Goal: Book appointment/travel/reservation

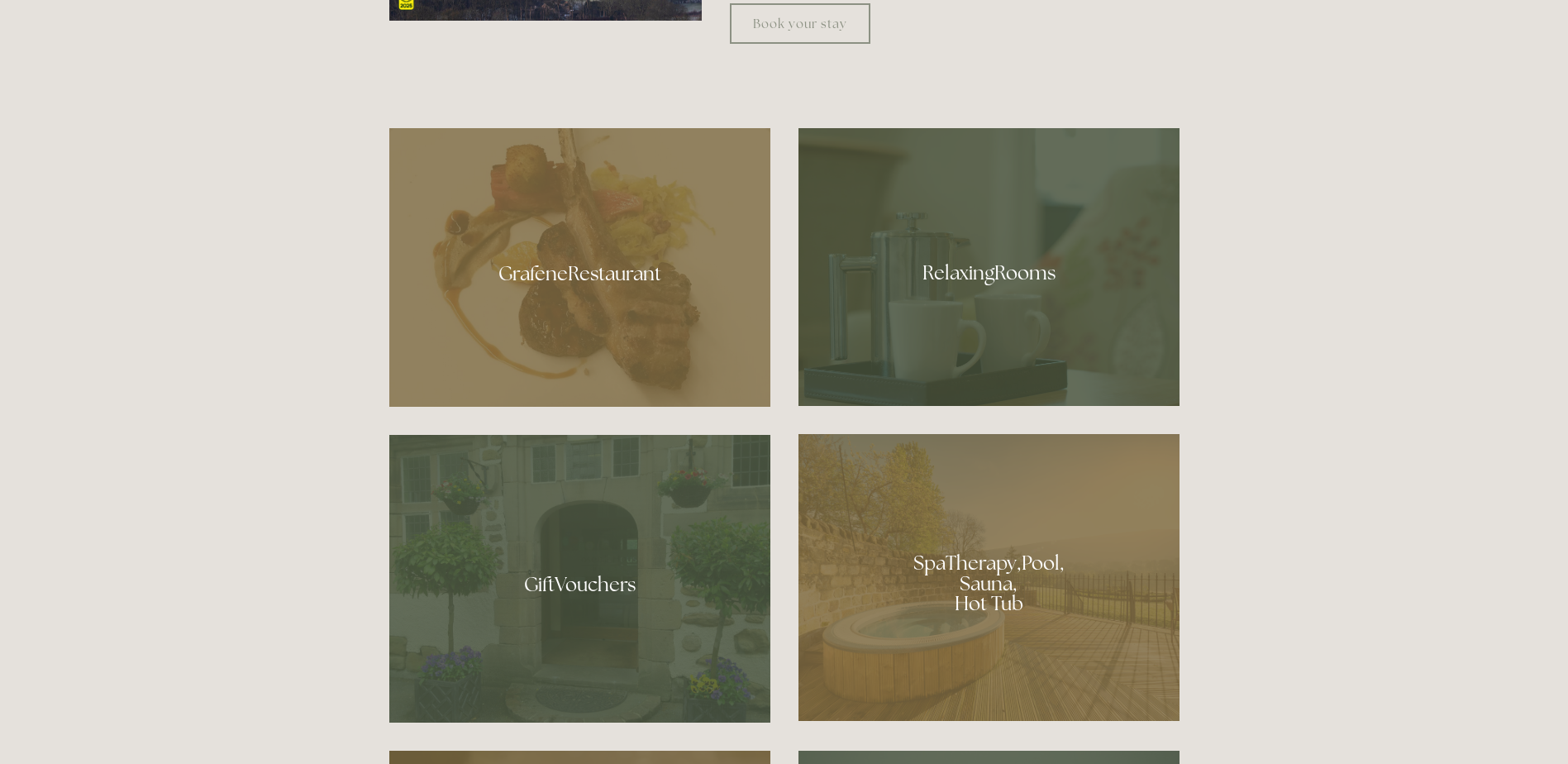
scroll to position [1075, 0]
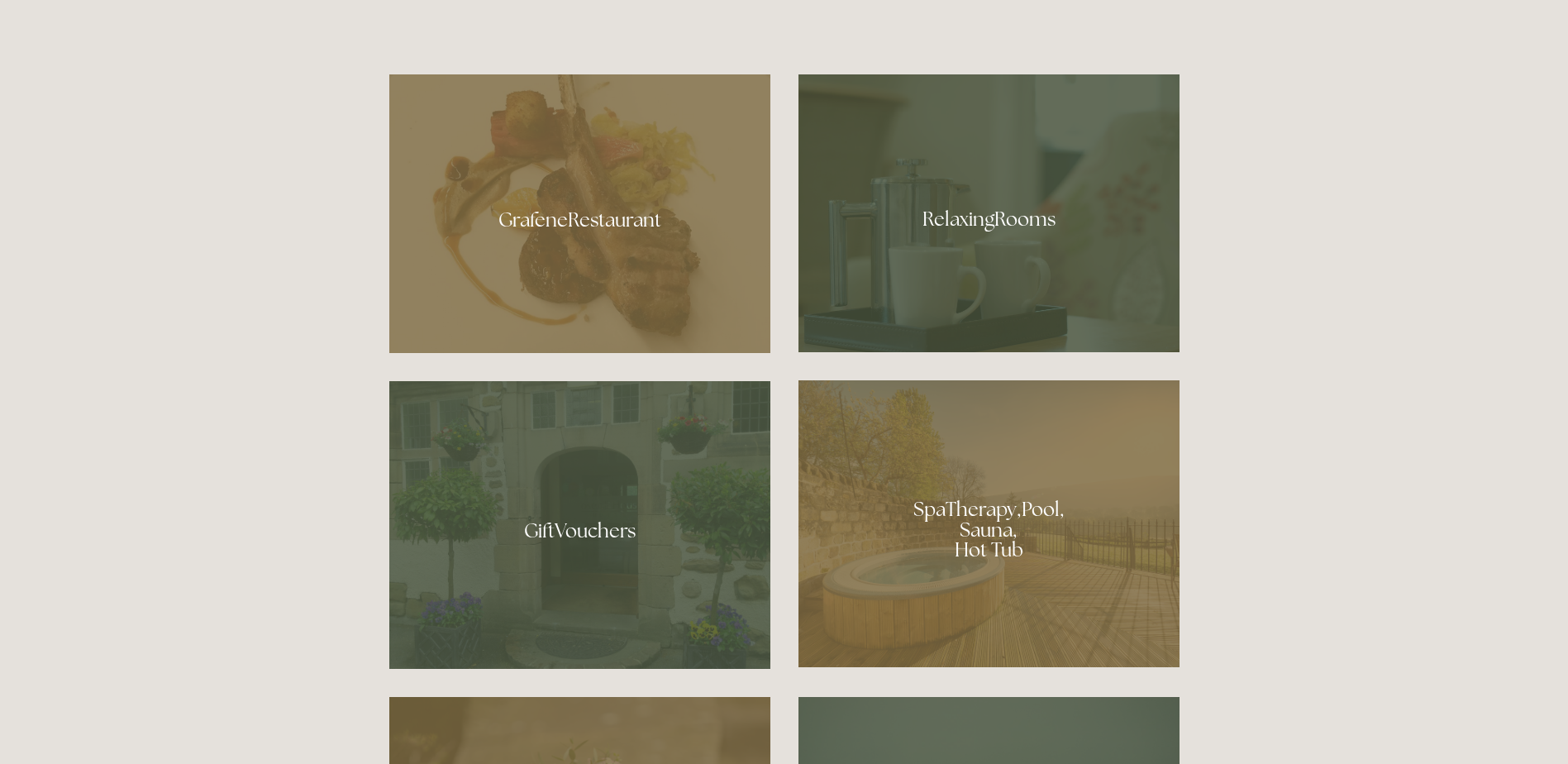
click at [1002, 195] on div at bounding box center [989, 212] width 381 height 277
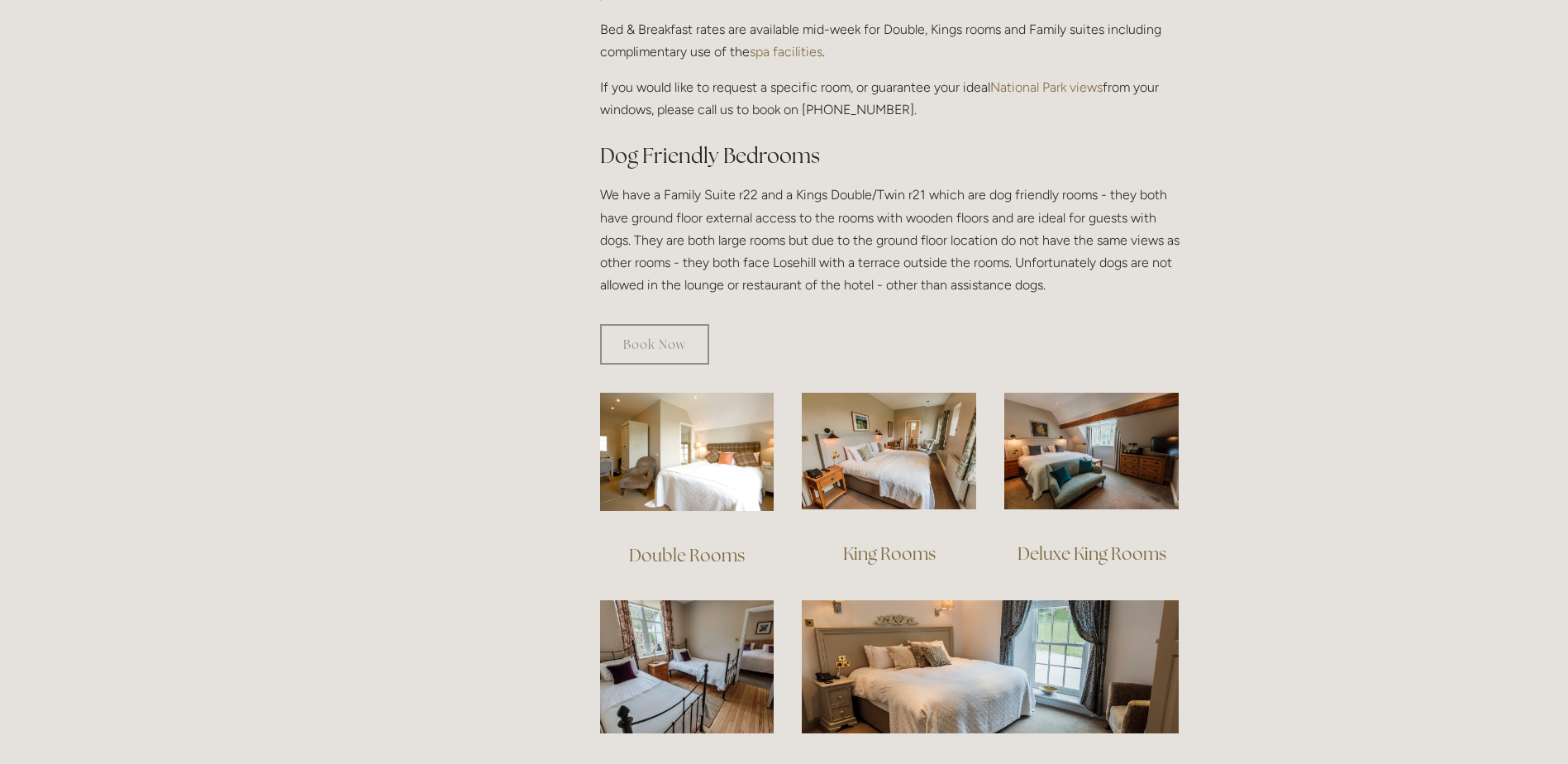
scroll to position [826, 0]
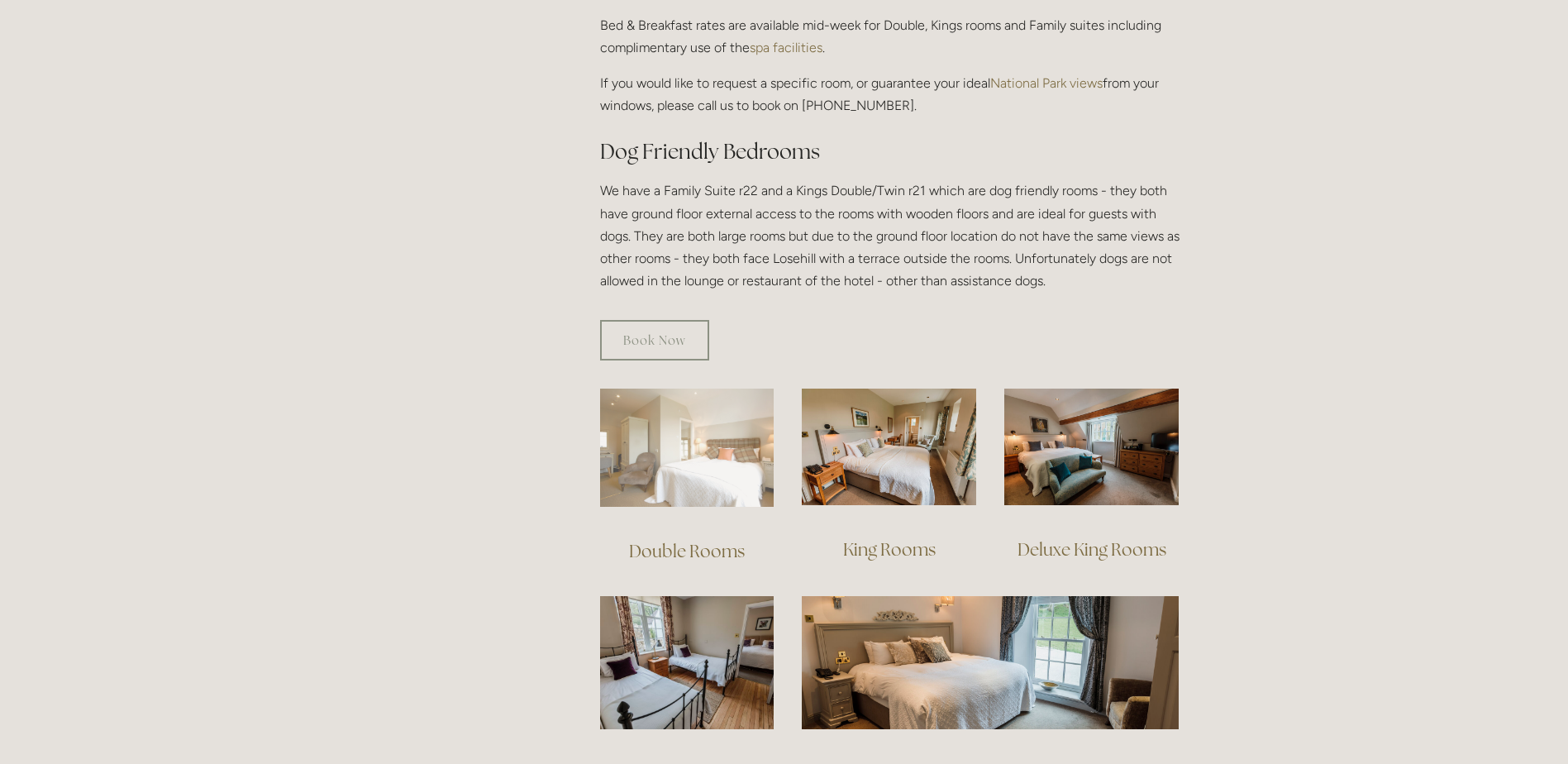
click at [713, 409] on img at bounding box center [687, 448] width 175 height 118
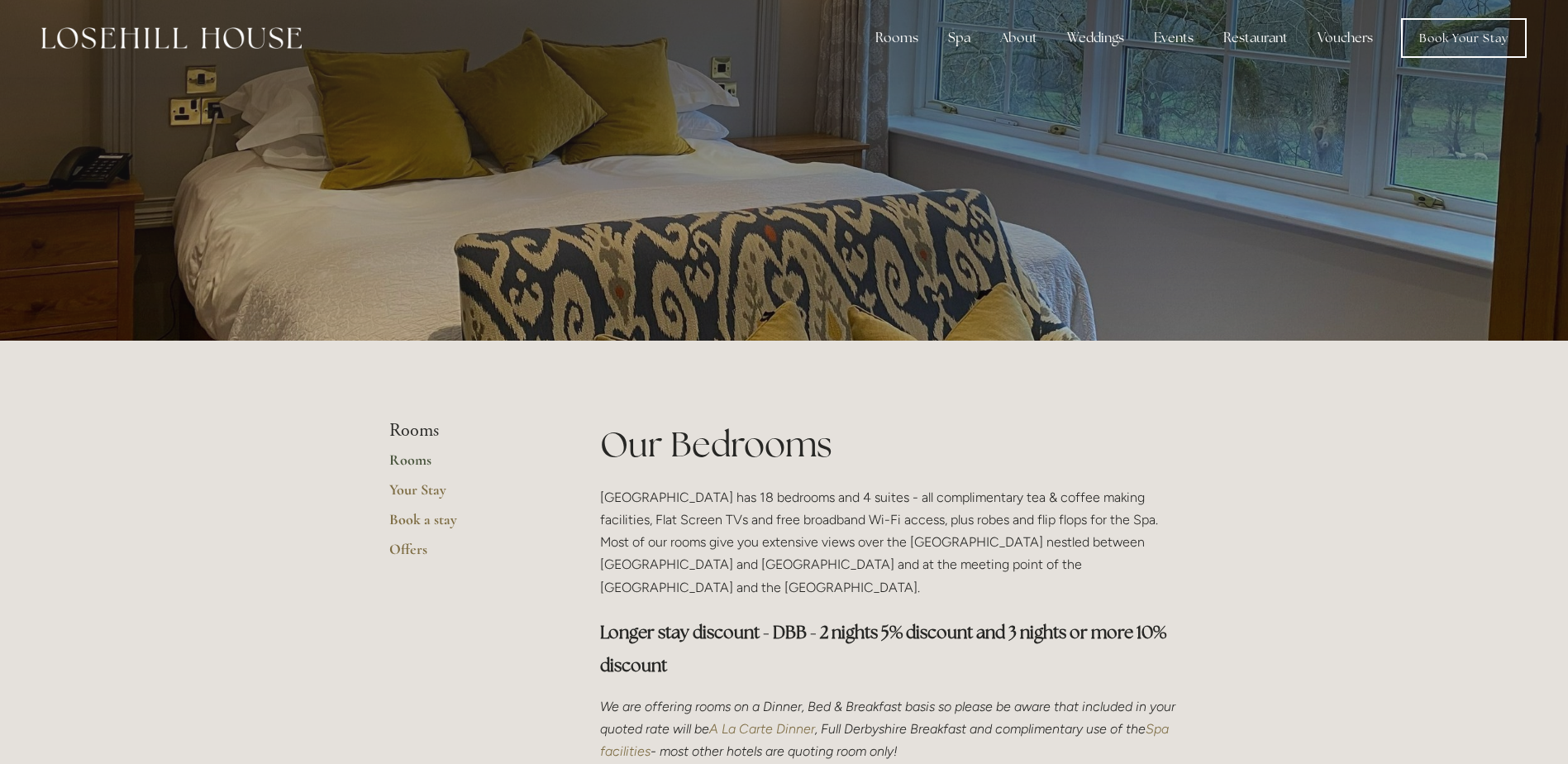
scroll to position [0, 0]
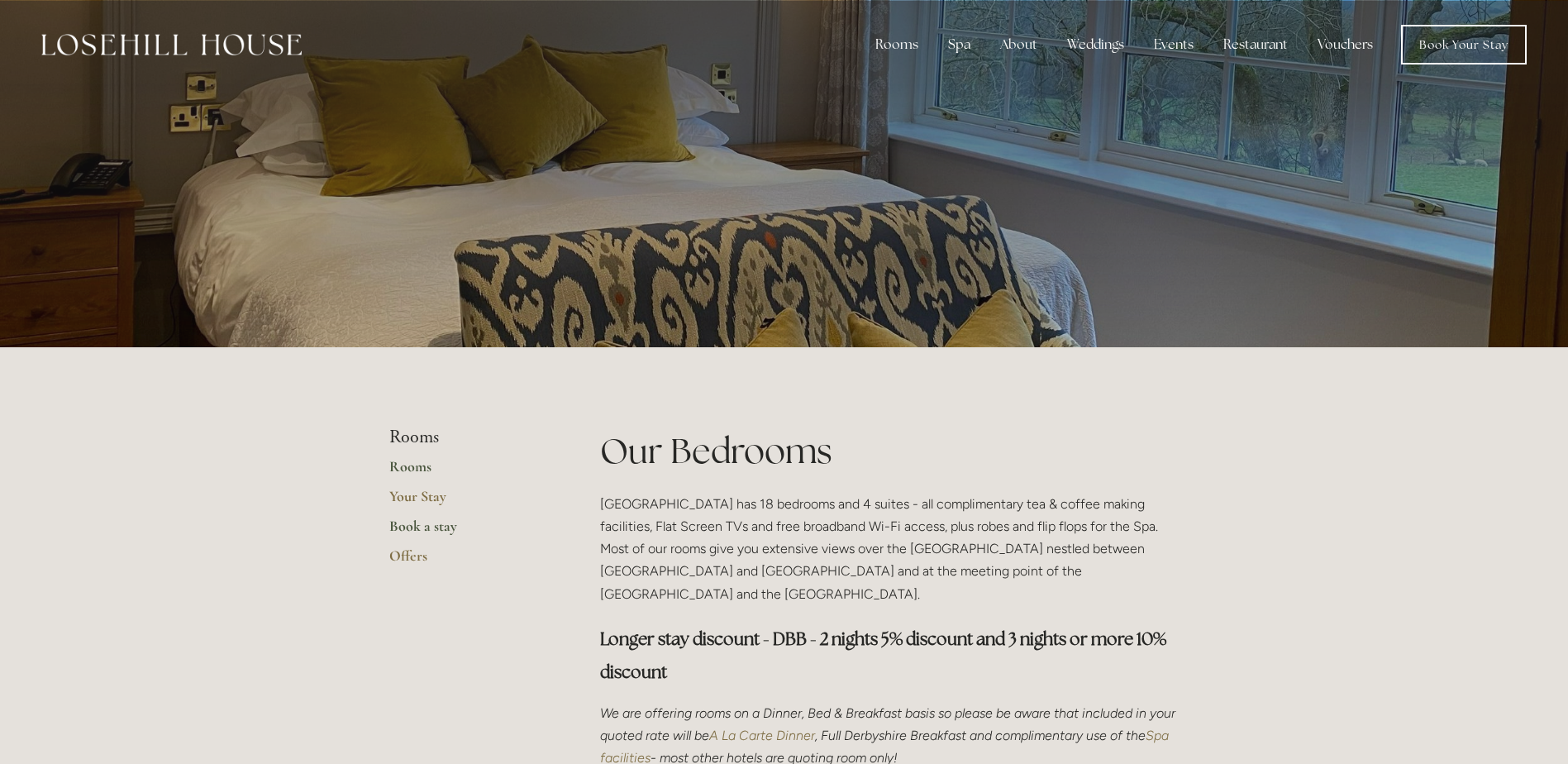
click at [444, 531] on link "Book a stay" at bounding box center [468, 531] width 158 height 30
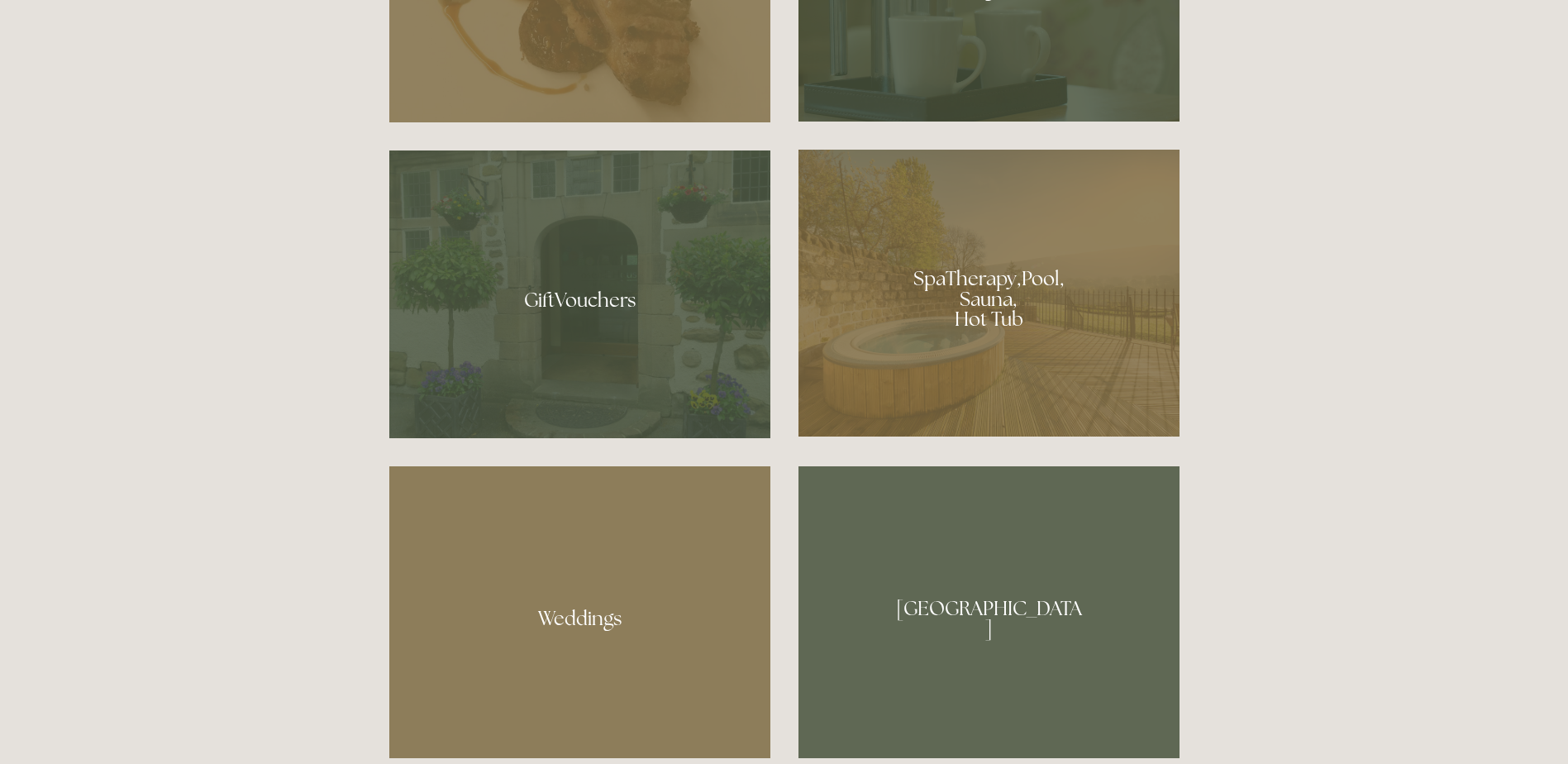
scroll to position [1323, 0]
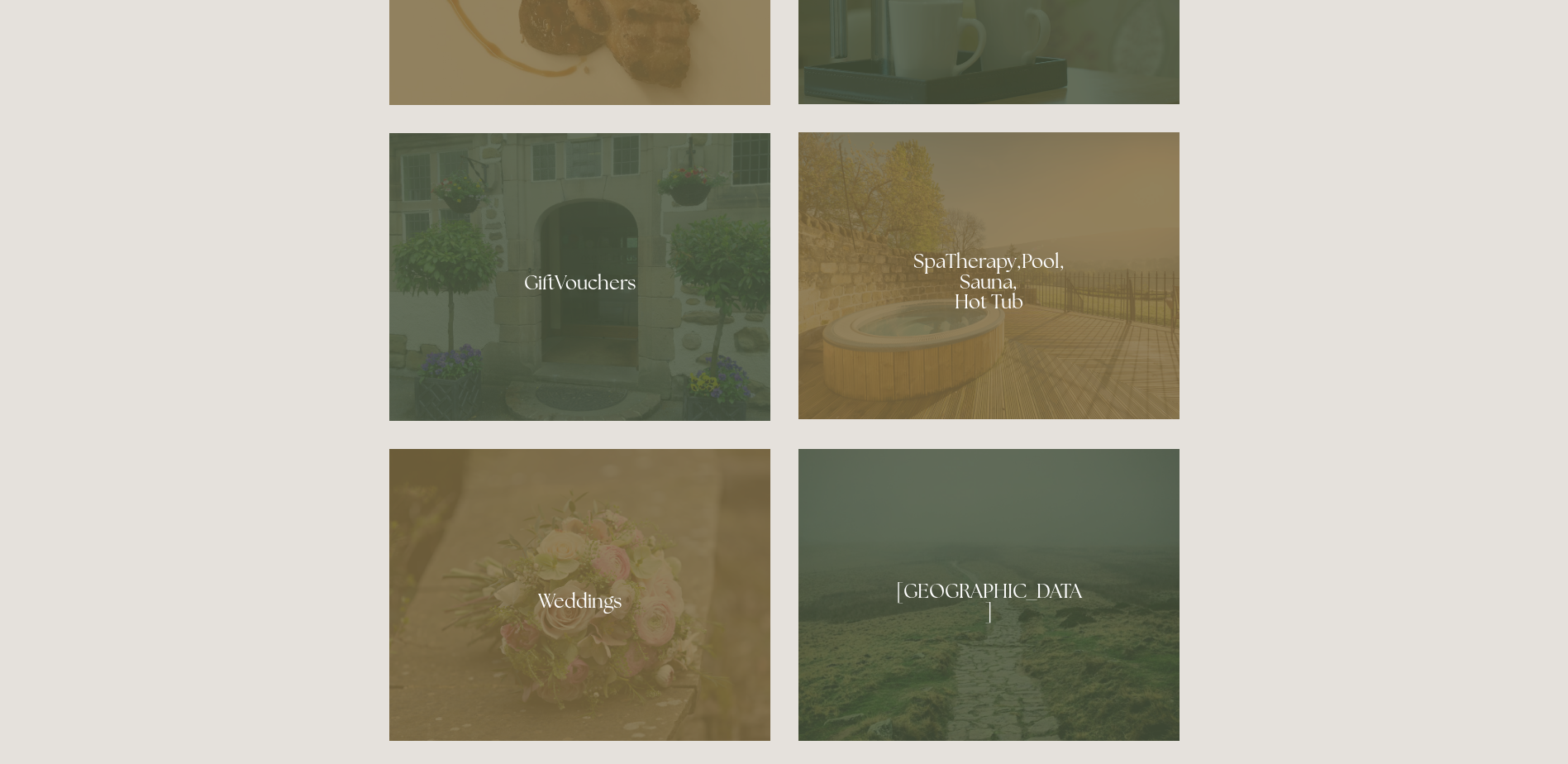
click at [1040, 345] on div at bounding box center [989, 275] width 381 height 287
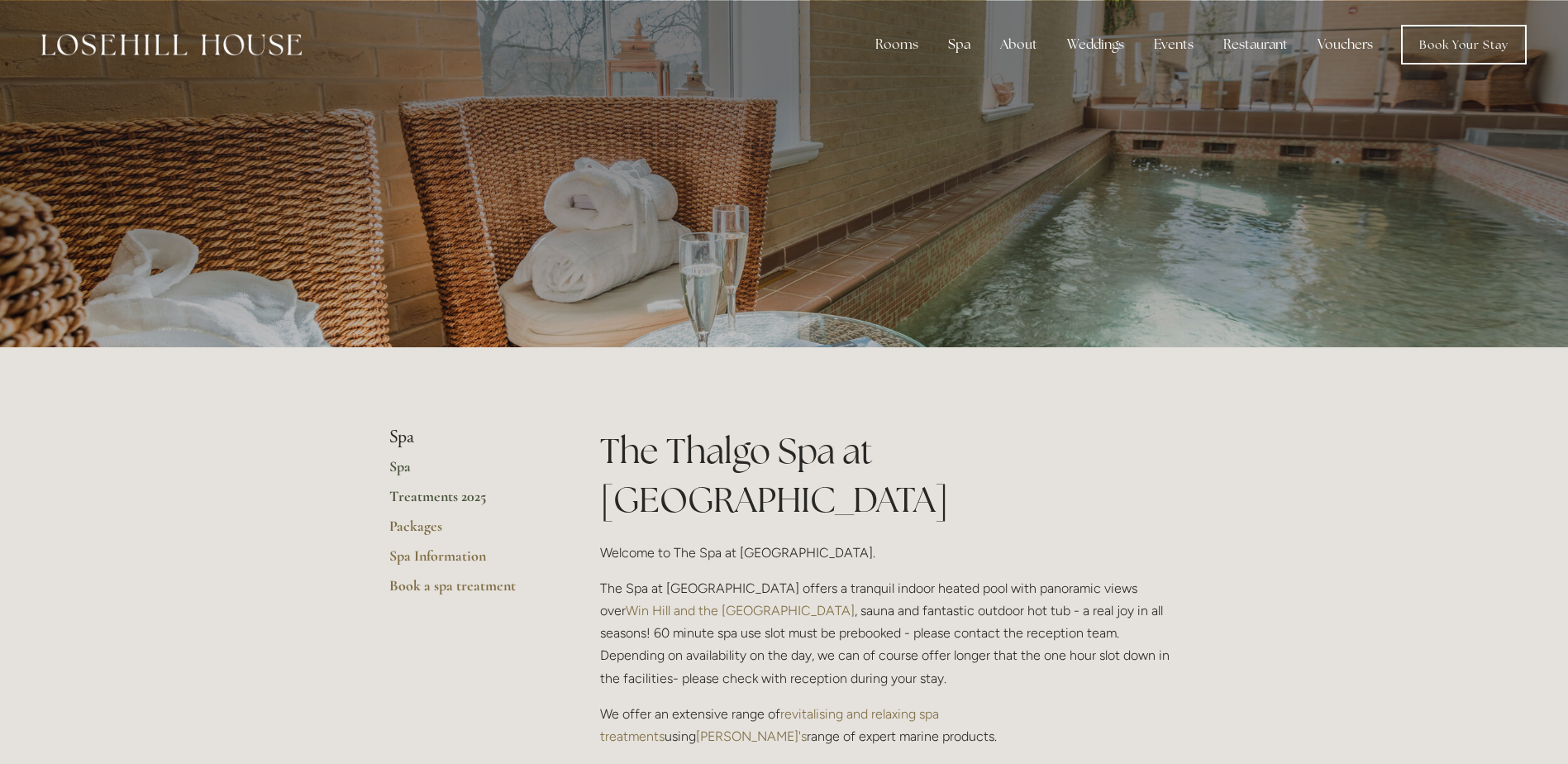
click at [476, 496] on link "Treatments 2025" at bounding box center [468, 501] width 158 height 30
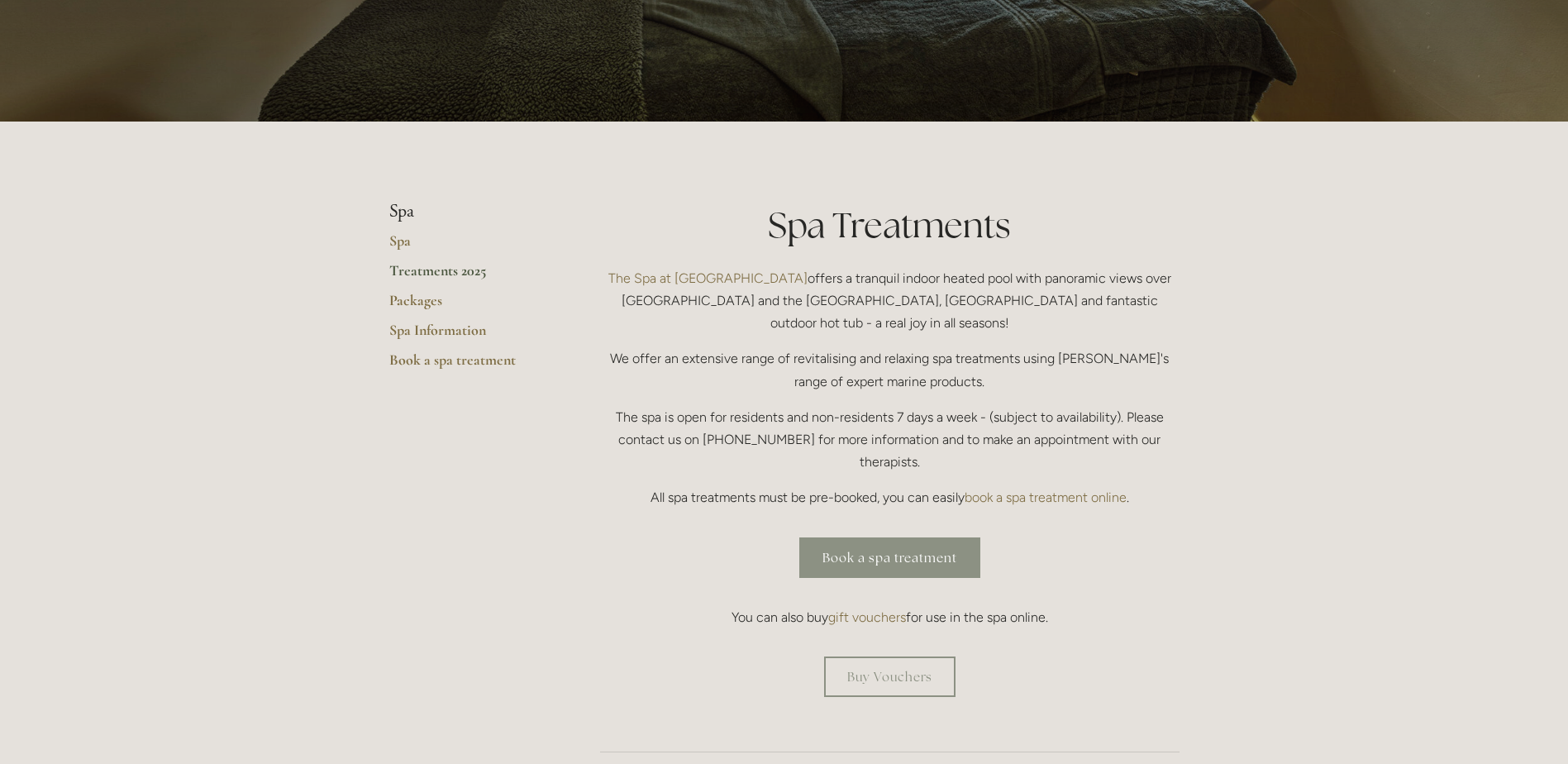
scroll to position [83, 0]
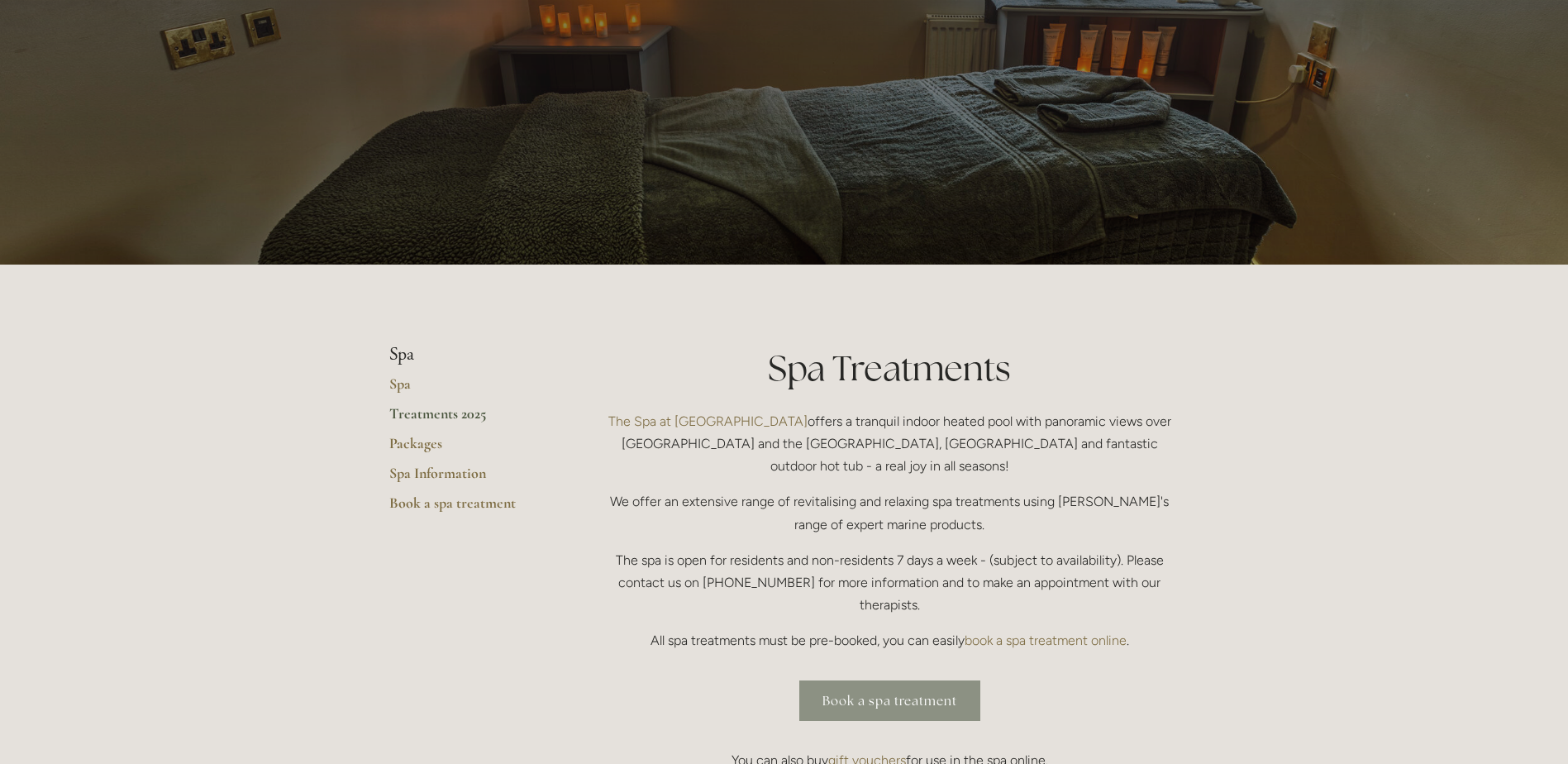
click at [872, 680] on link "Book a spa treatment" at bounding box center [890, 700] width 181 height 40
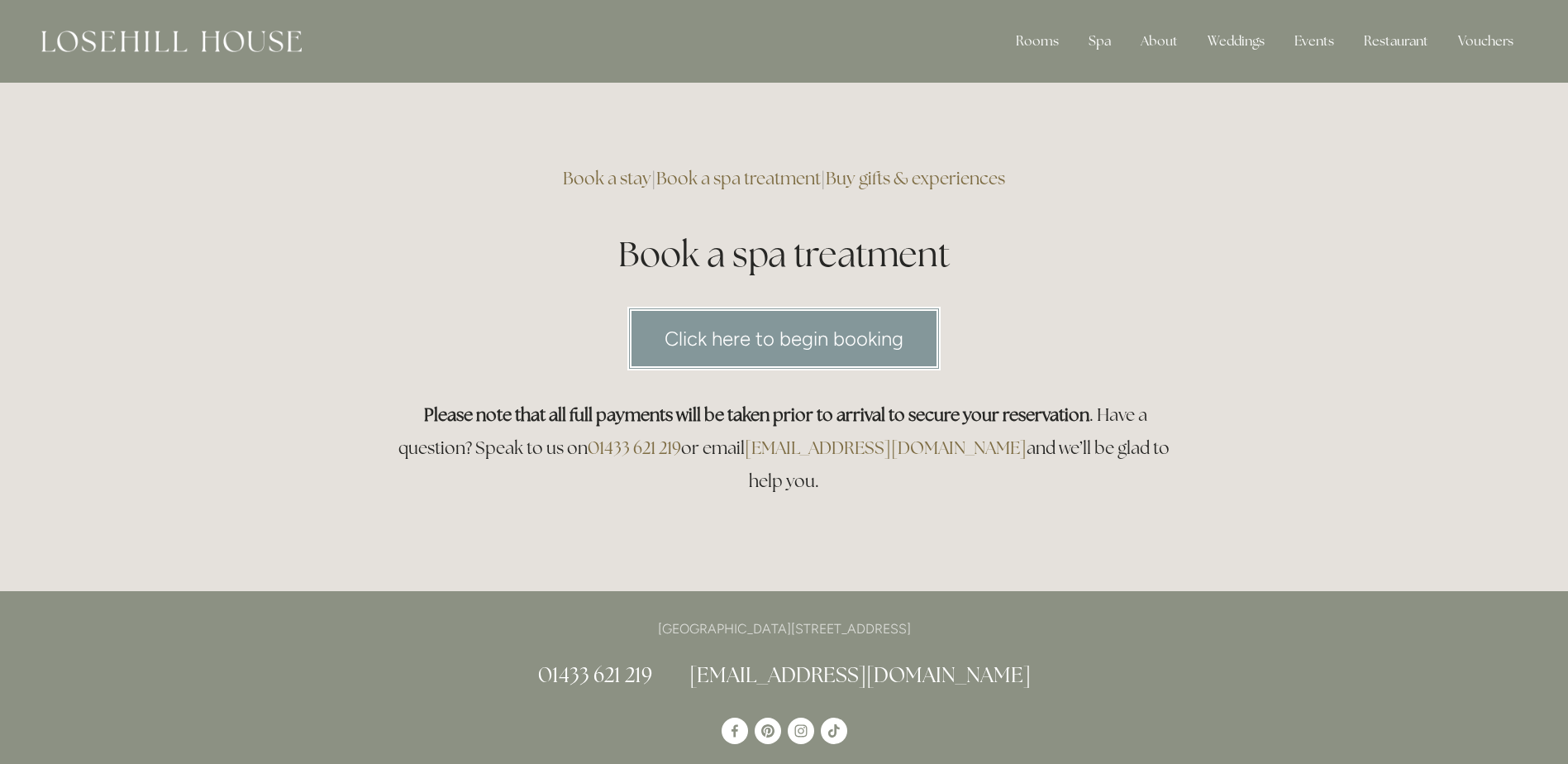
click at [791, 363] on link "Click here to begin booking" at bounding box center [784, 339] width 313 height 63
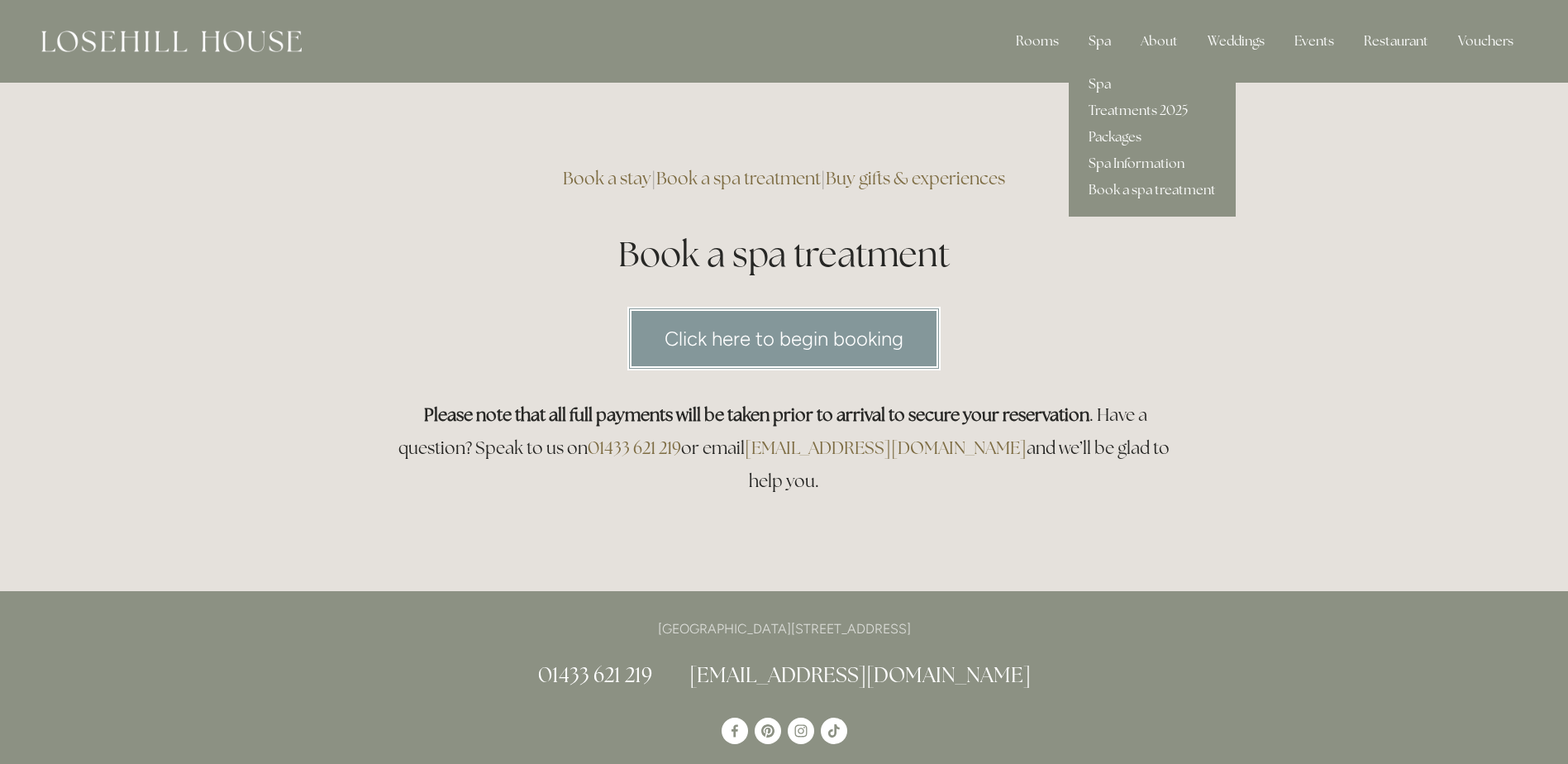
click at [1106, 42] on div "Spa" at bounding box center [1099, 40] width 48 height 33
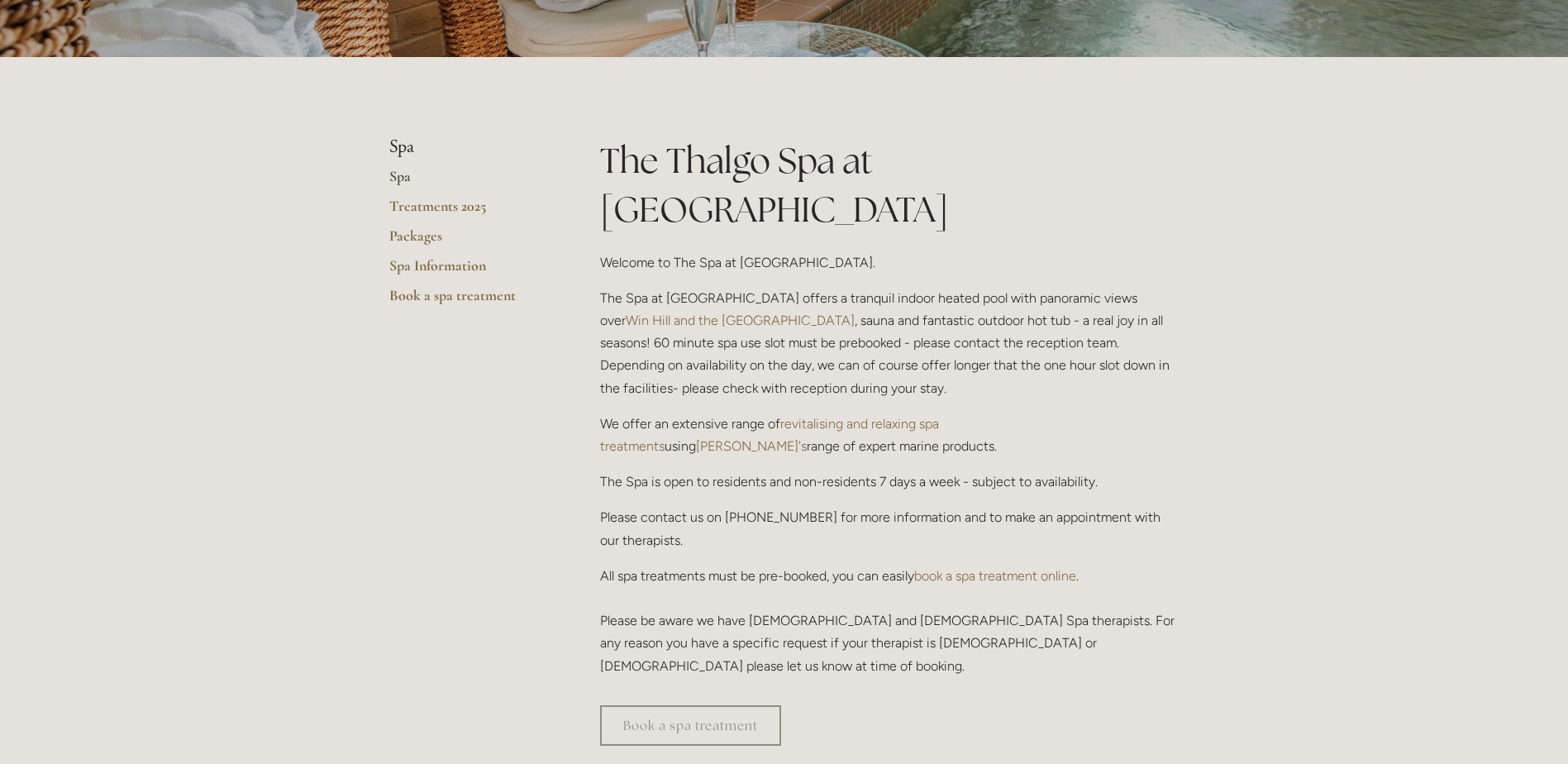
scroll to position [331, 0]
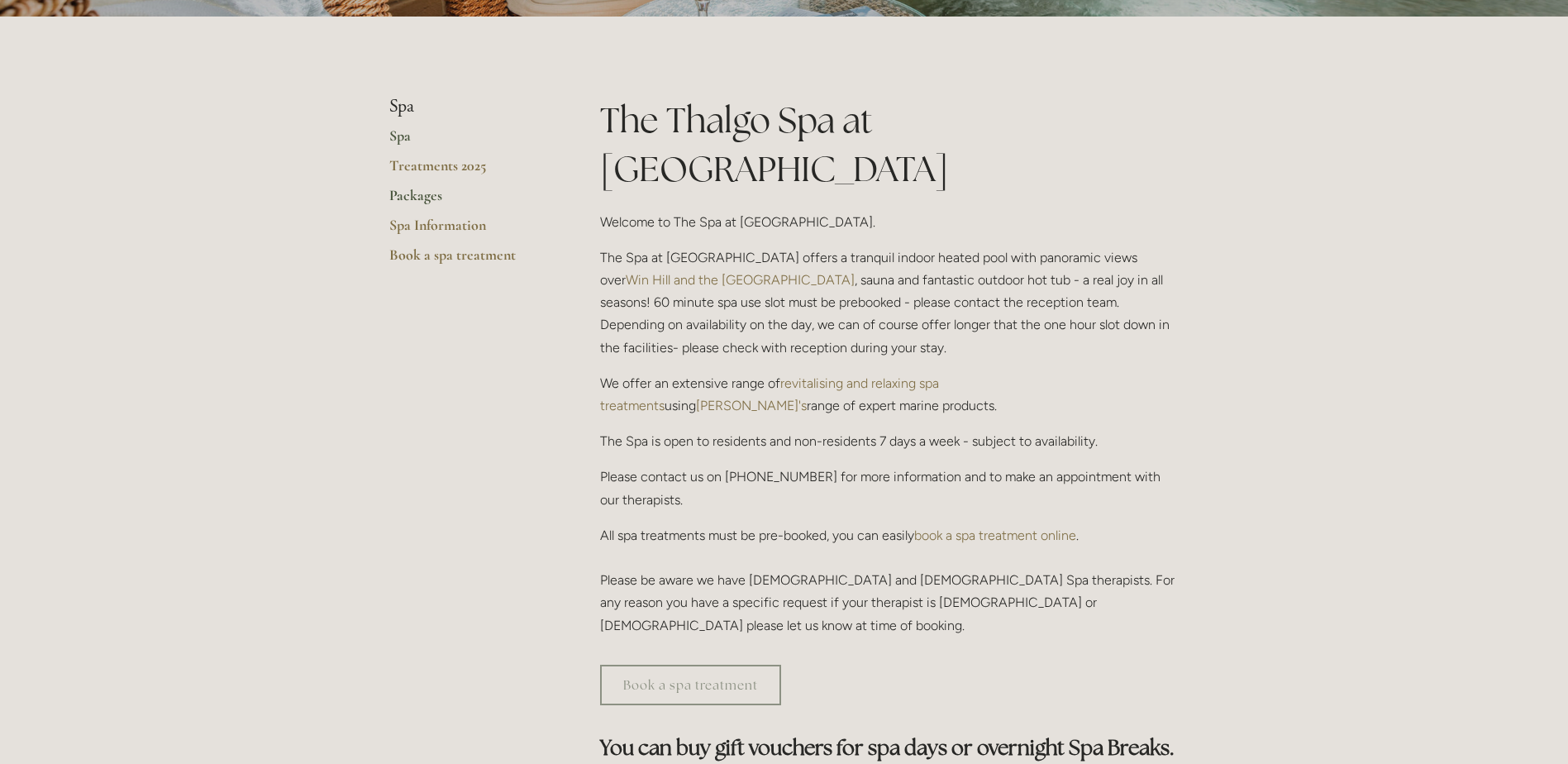
click at [420, 197] on link "Packages" at bounding box center [468, 200] width 158 height 30
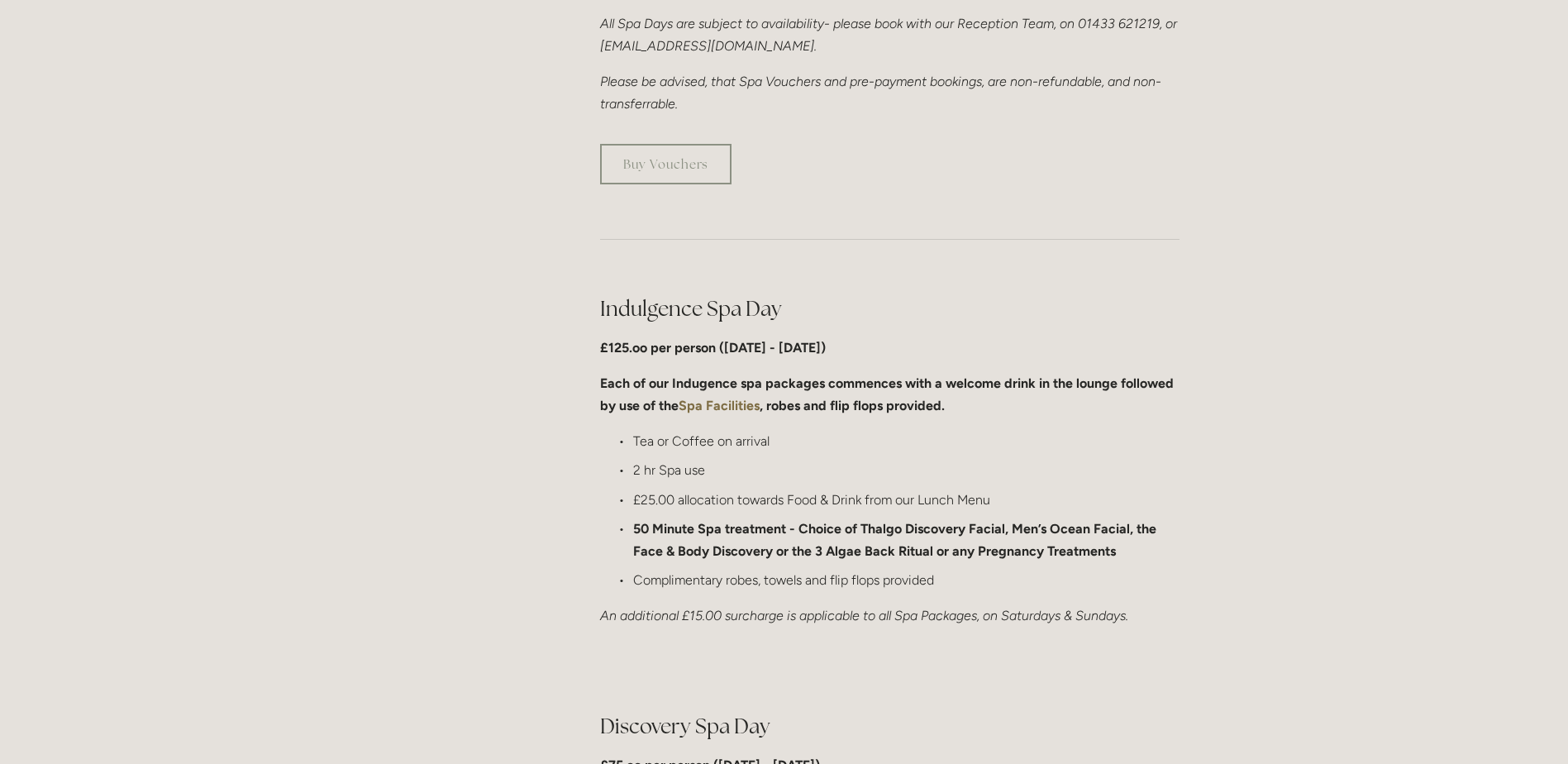
scroll to position [661, 0]
